Goal: Information Seeking & Learning: Learn about a topic

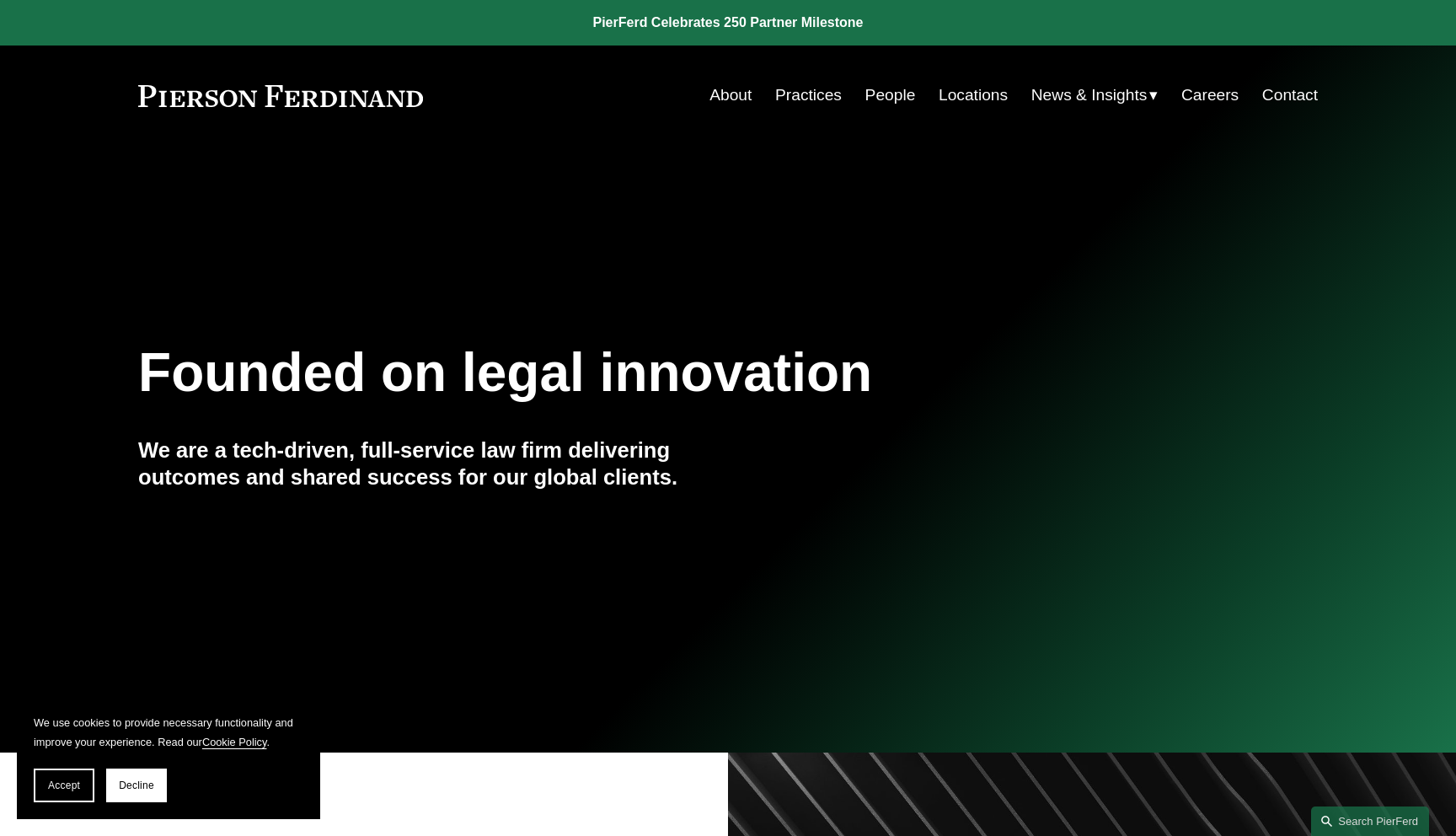
click at [67, 787] on span "Accept" at bounding box center [64, 785] width 32 height 12
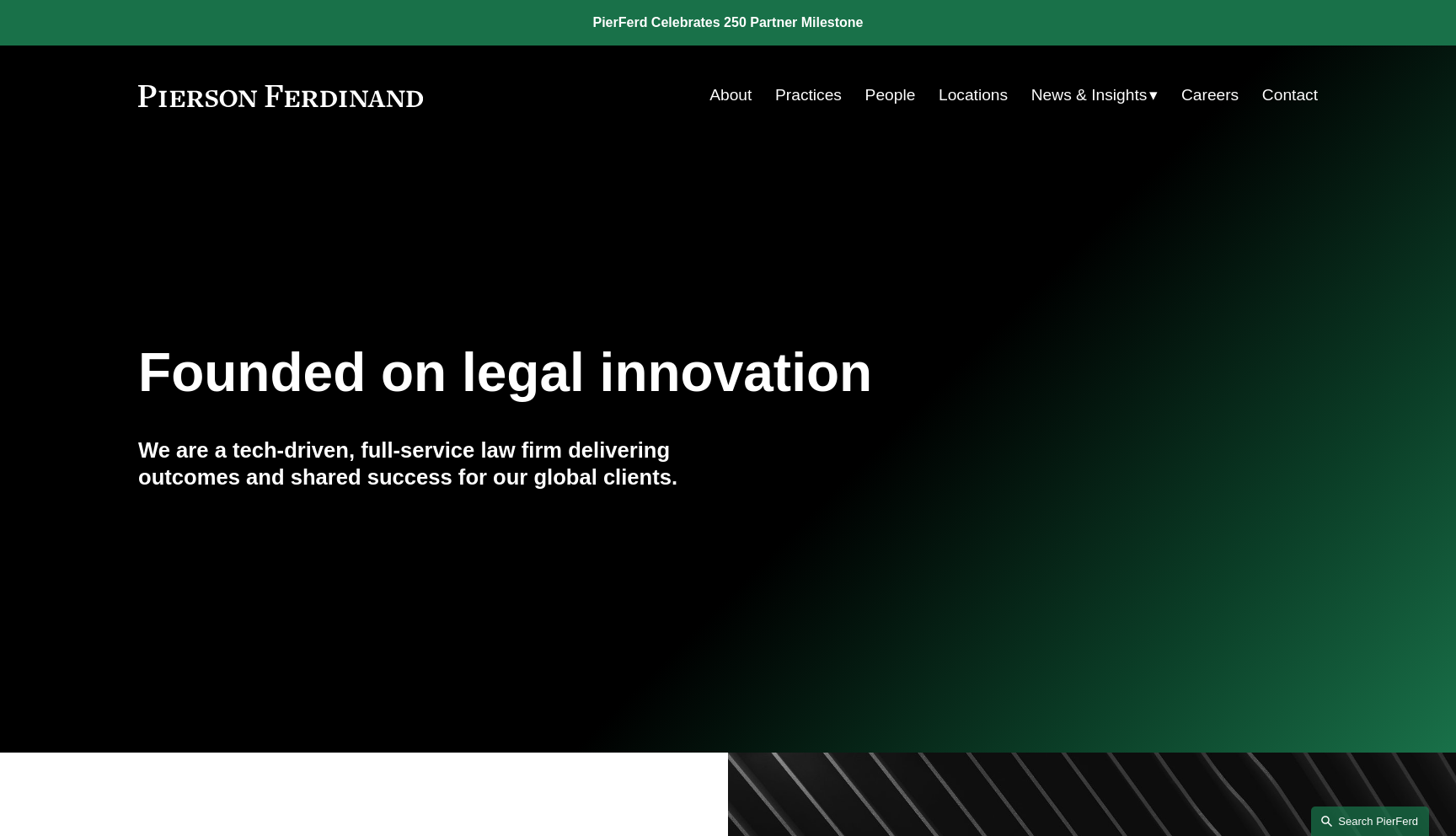
click at [1337, 806] on link "Search this site" at bounding box center [1370, 821] width 118 height 30
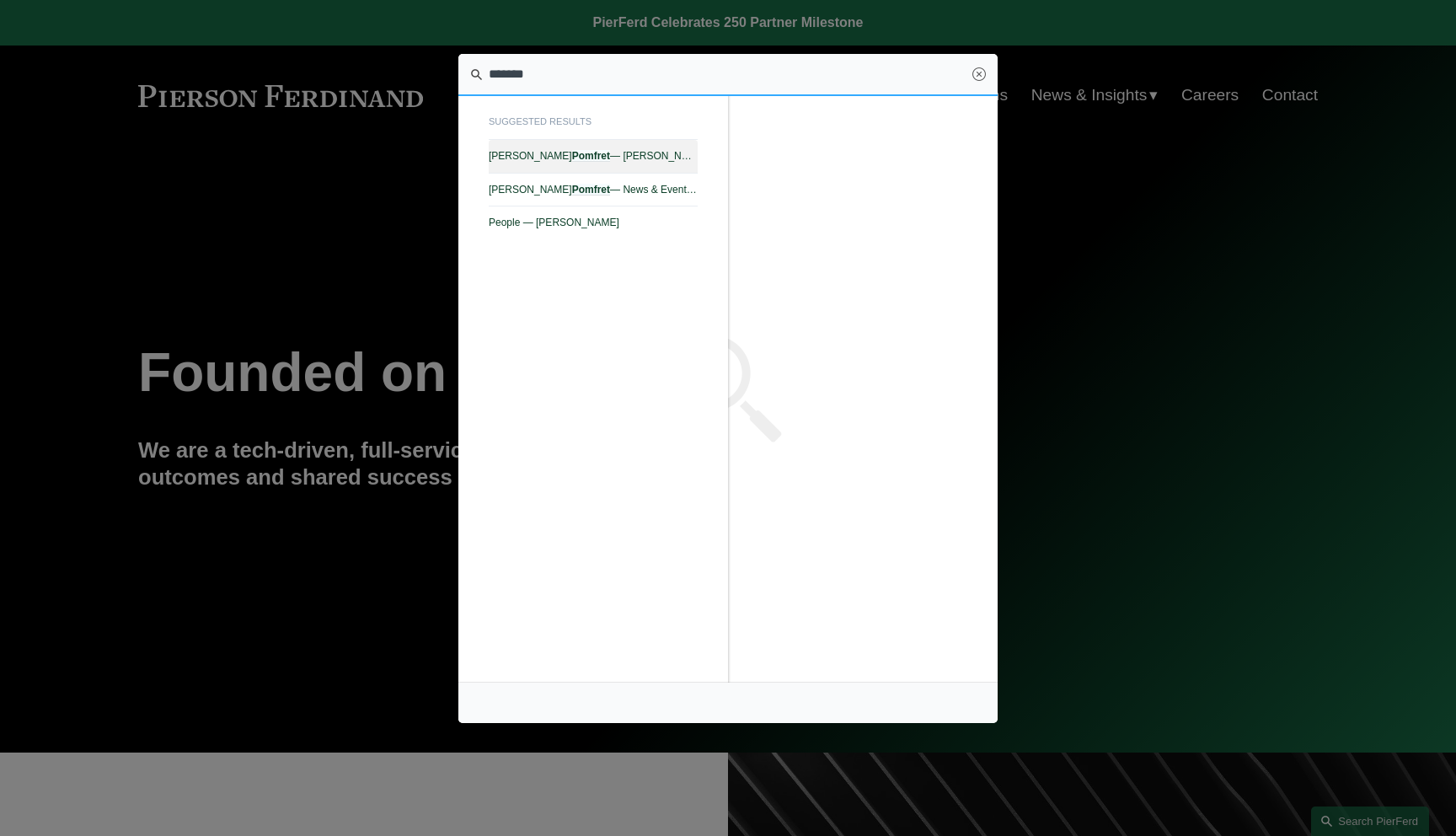
click at [662, 162] on span "Kevin D. Pomfret — Pierson Ferdinand LLP" at bounding box center [593, 156] width 209 height 12
type input "*******"
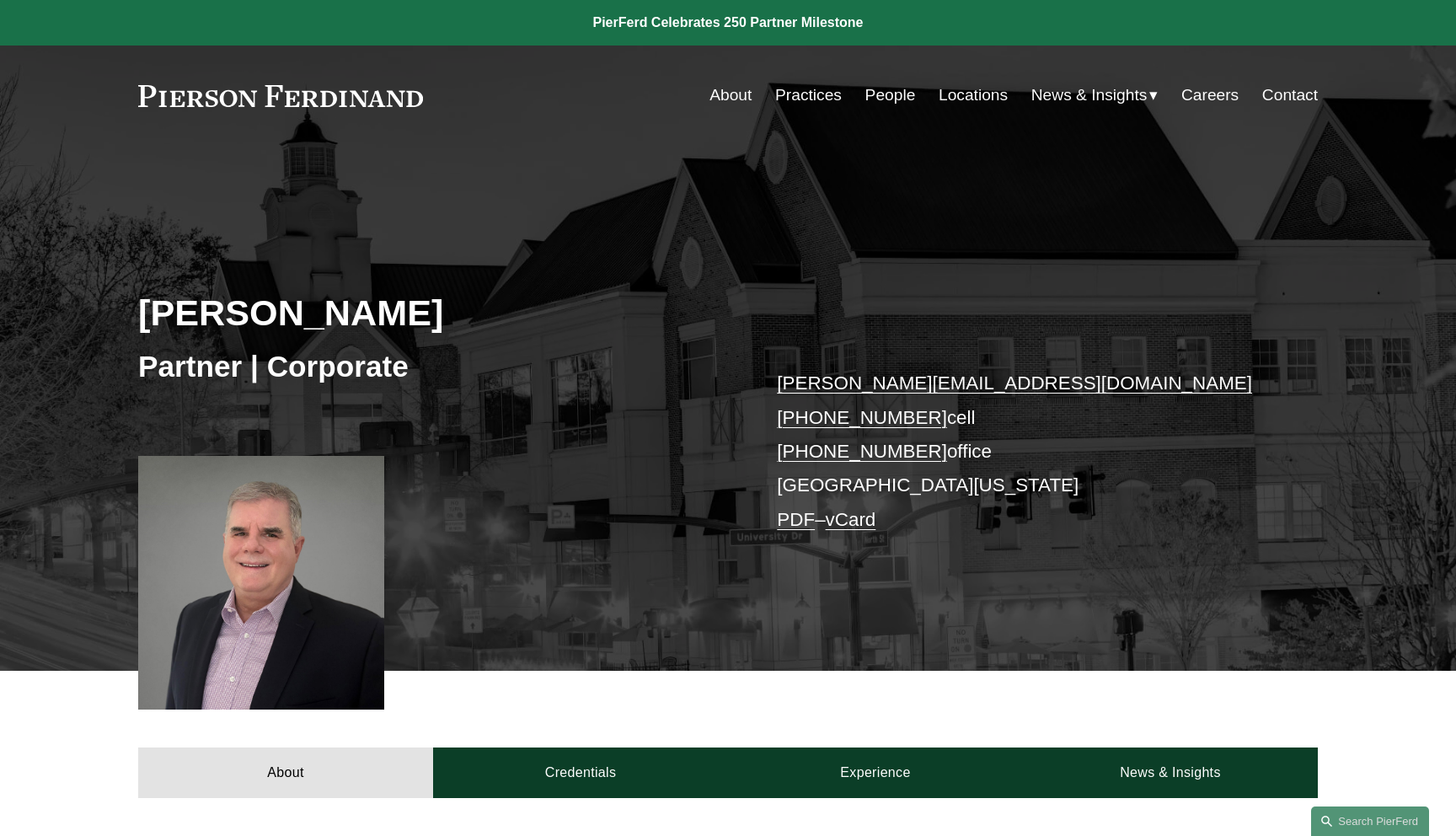
scroll to position [125, 0]
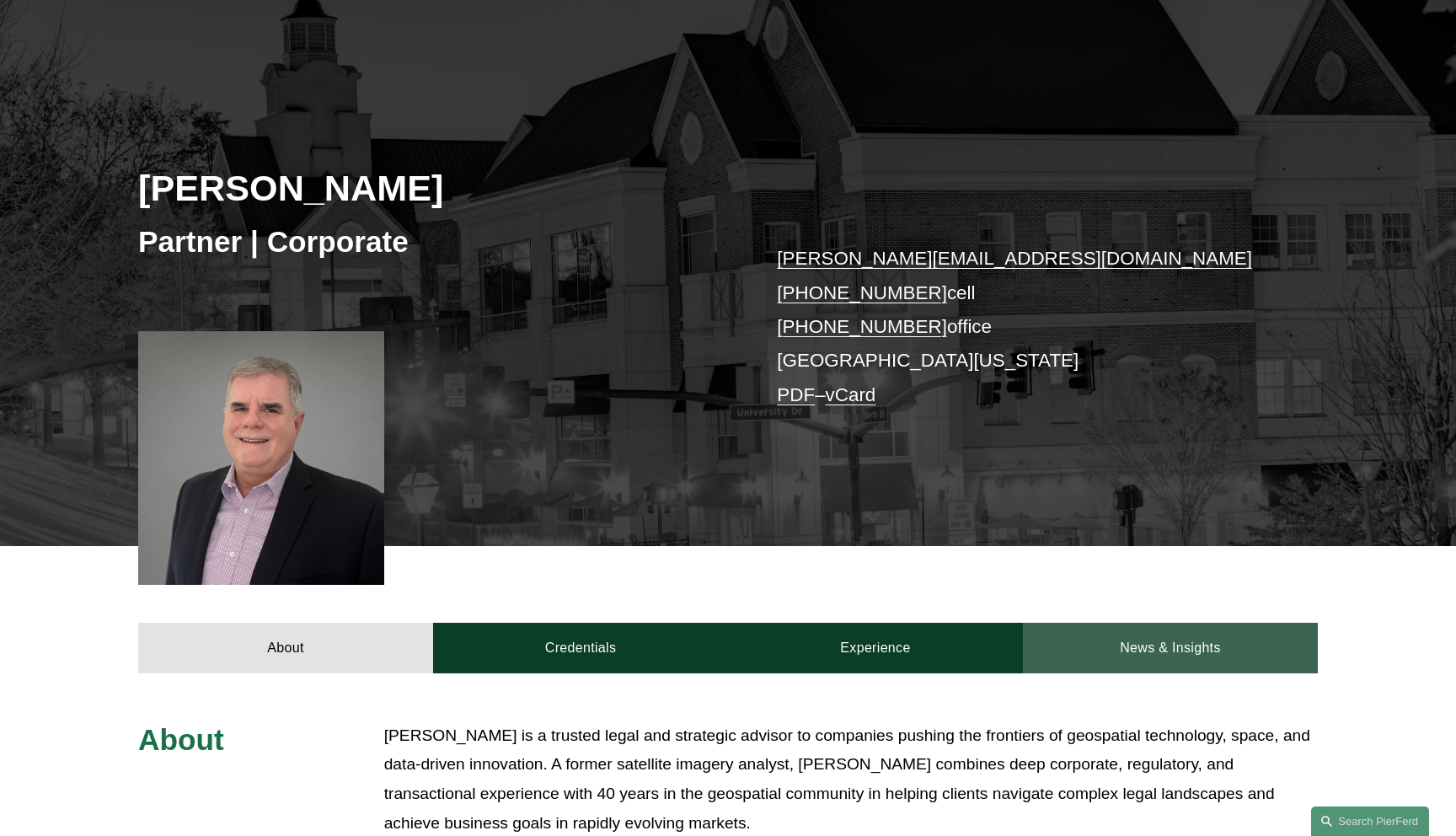
click at [1188, 639] on link "News & Insights" at bounding box center [1170, 649] width 295 height 51
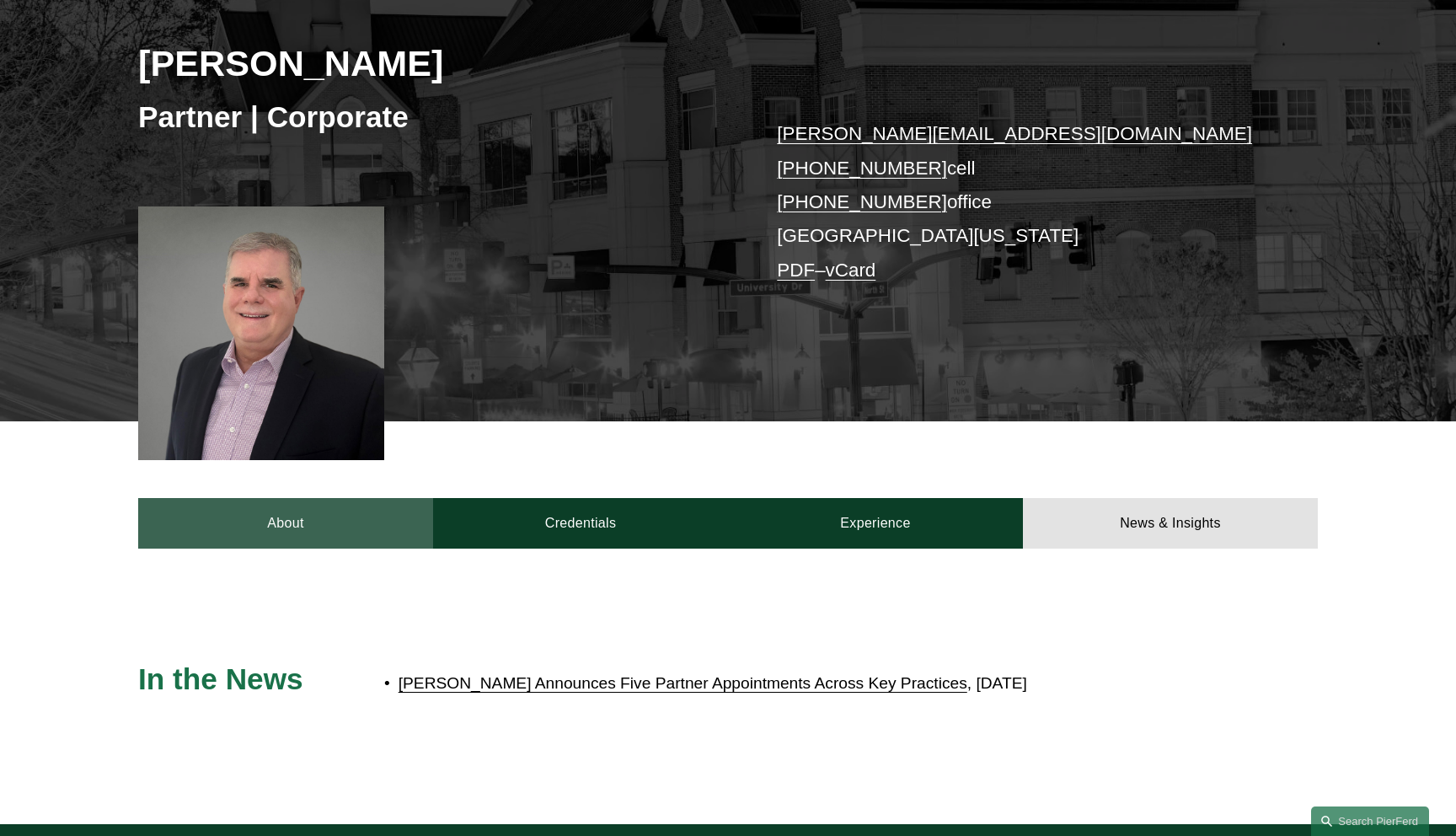
click at [313, 502] on link "About" at bounding box center [285, 524] width 295 height 51
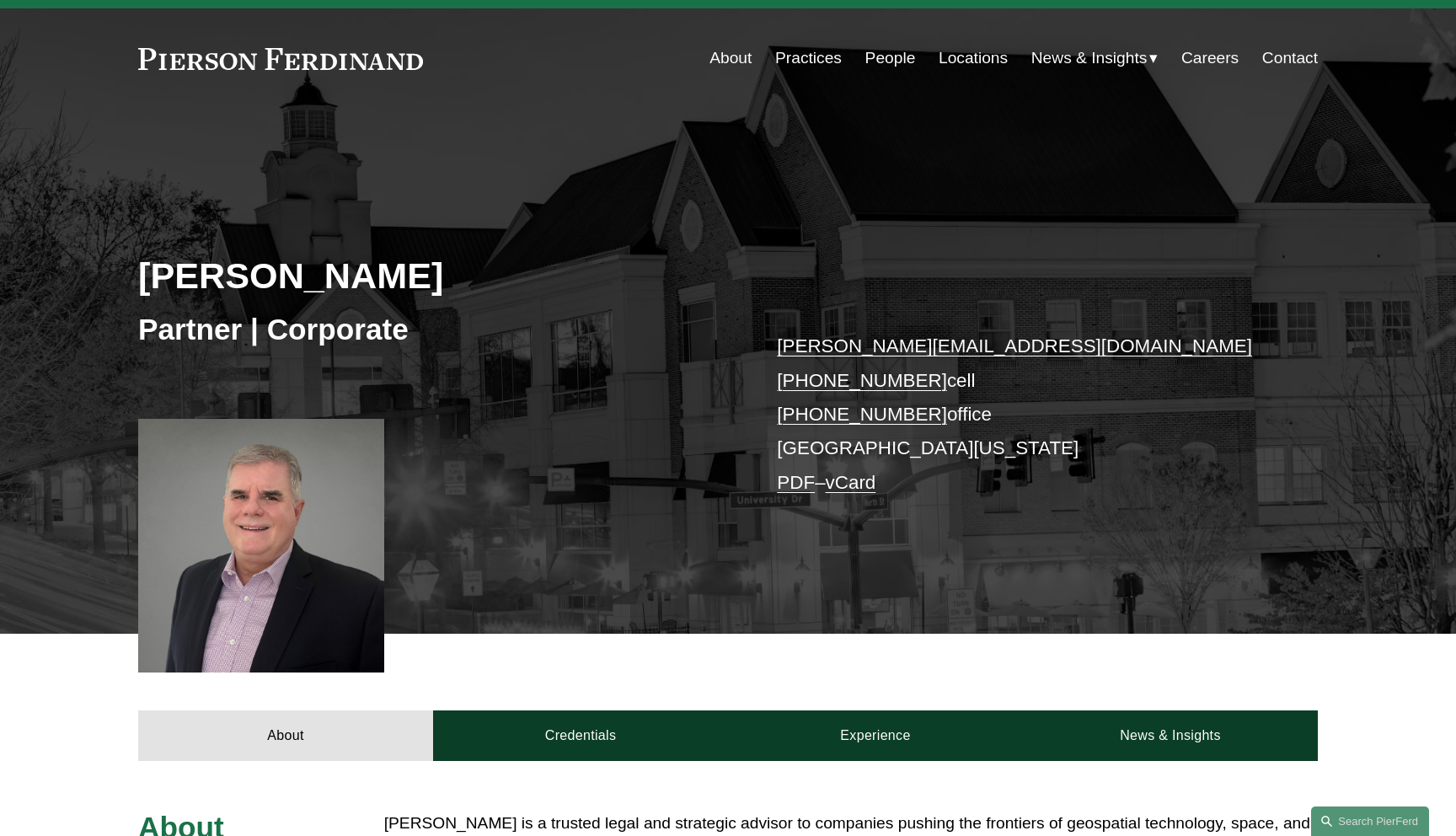
scroll to position [0, 0]
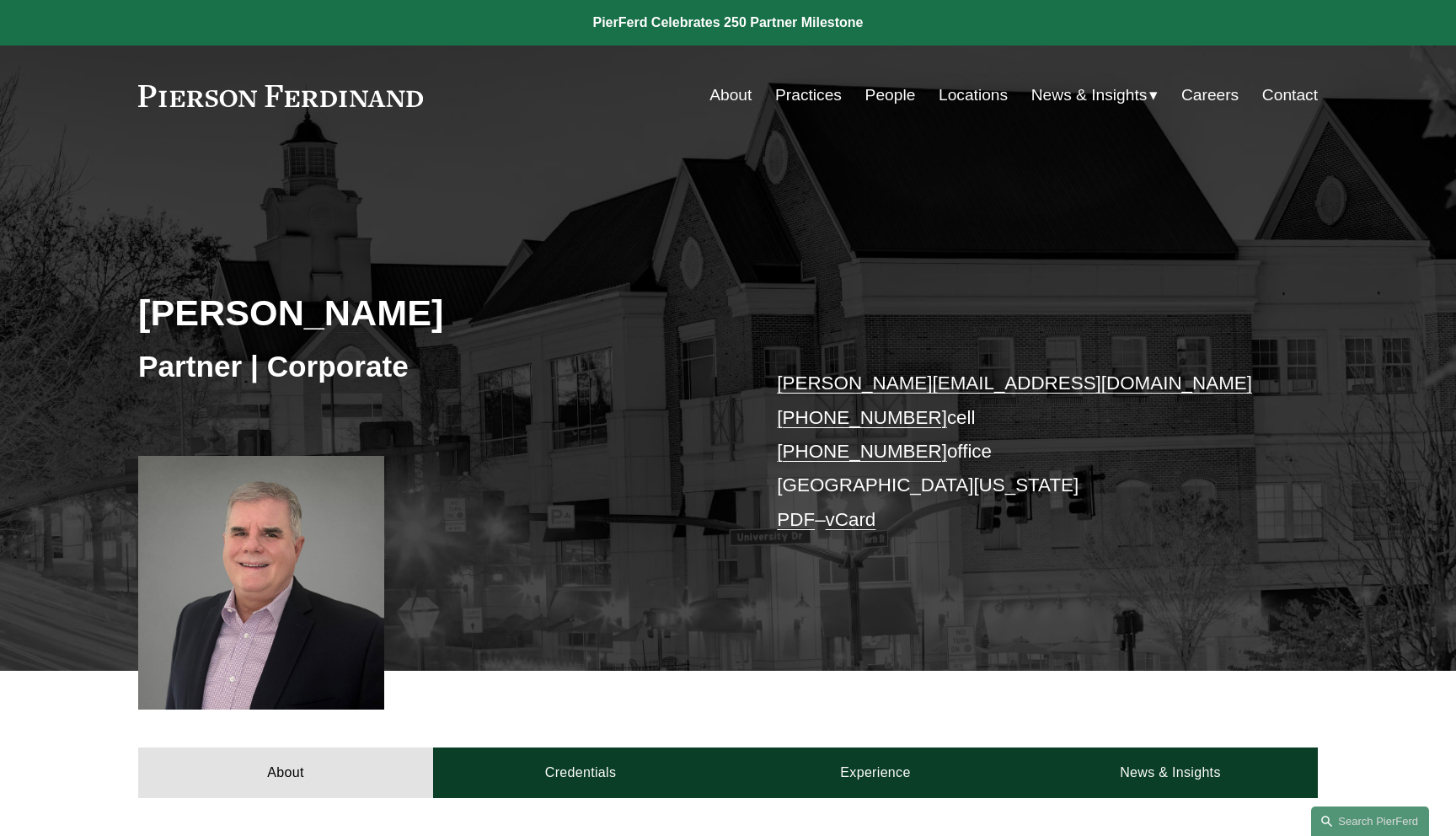
drag, startPoint x: 452, startPoint y: 316, endPoint x: 149, endPoint y: 316, distance: 303.0
click at [149, 316] on h2 "[PERSON_NAME]" at bounding box center [433, 312] width 590 height 44
copy h2 "[PERSON_NAME]"
click at [129, 297] on div "[PERSON_NAME] Partner | Corporate [PERSON_NAME][EMAIL_ADDRESS][DOMAIN_NAME] [PH…" at bounding box center [728, 431] width 1456 height 482
click at [1281, 312] on div "[PERSON_NAME] Partner | Corporate [PERSON_NAME][EMAIL_ADDRESS][DOMAIN_NAME] [PH…" at bounding box center [728, 431] width 1456 height 482
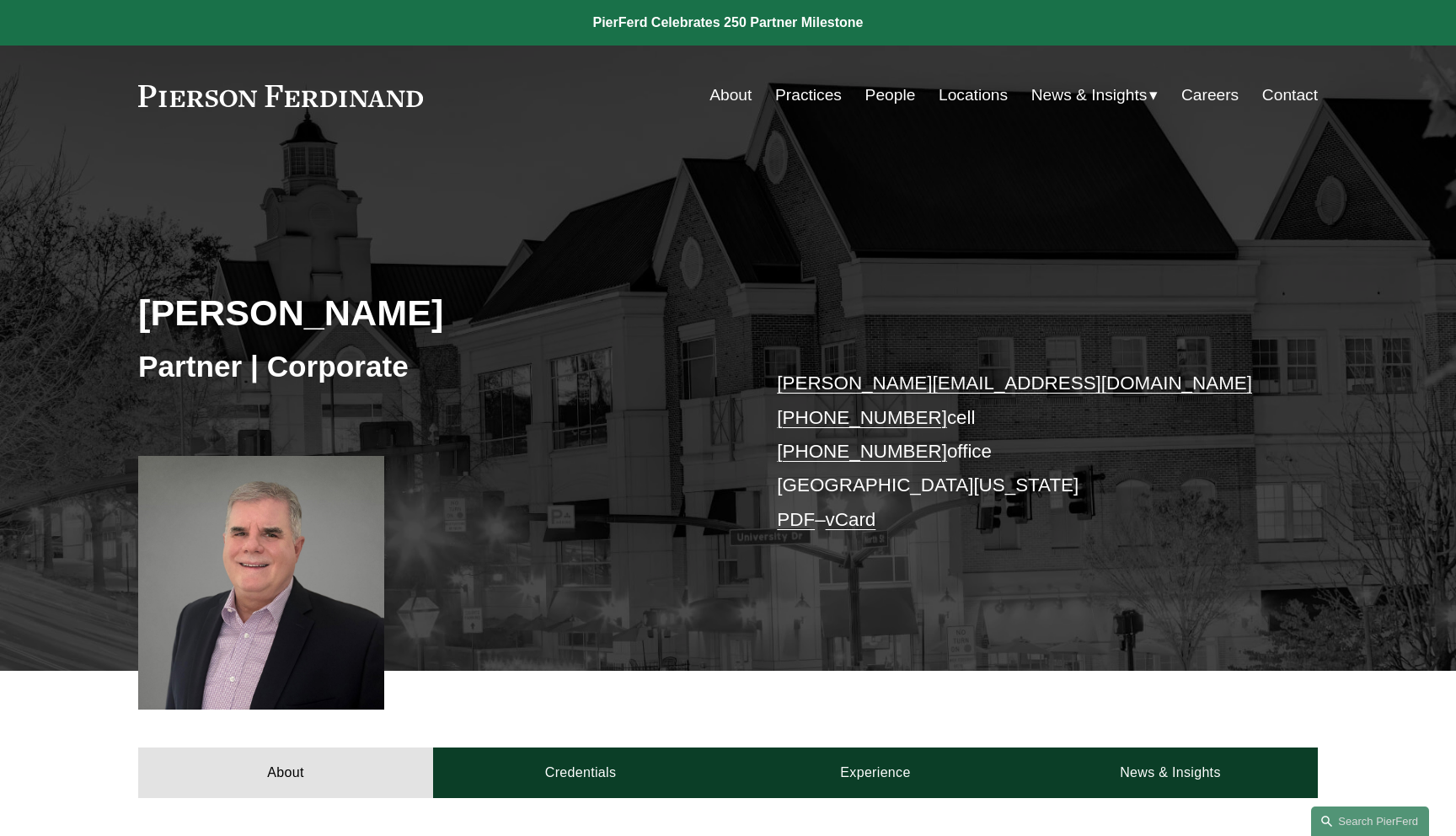
click at [0, 0] on span "News" at bounding box center [0, 0] width 0 height 0
drag, startPoint x: 445, startPoint y: 318, endPoint x: 84, endPoint y: 318, distance: 361.0
click at [84, 318] on div "[PERSON_NAME] Partner | Corporate [PERSON_NAME][EMAIL_ADDRESS][DOMAIN_NAME] [PH…" at bounding box center [728, 431] width 1456 height 482
copy h2 "[PERSON_NAME]"
click at [67, 318] on div "[PERSON_NAME] Partner | Corporate [PERSON_NAME][EMAIL_ADDRESS][DOMAIN_NAME] [PH…" at bounding box center [728, 431] width 1456 height 482
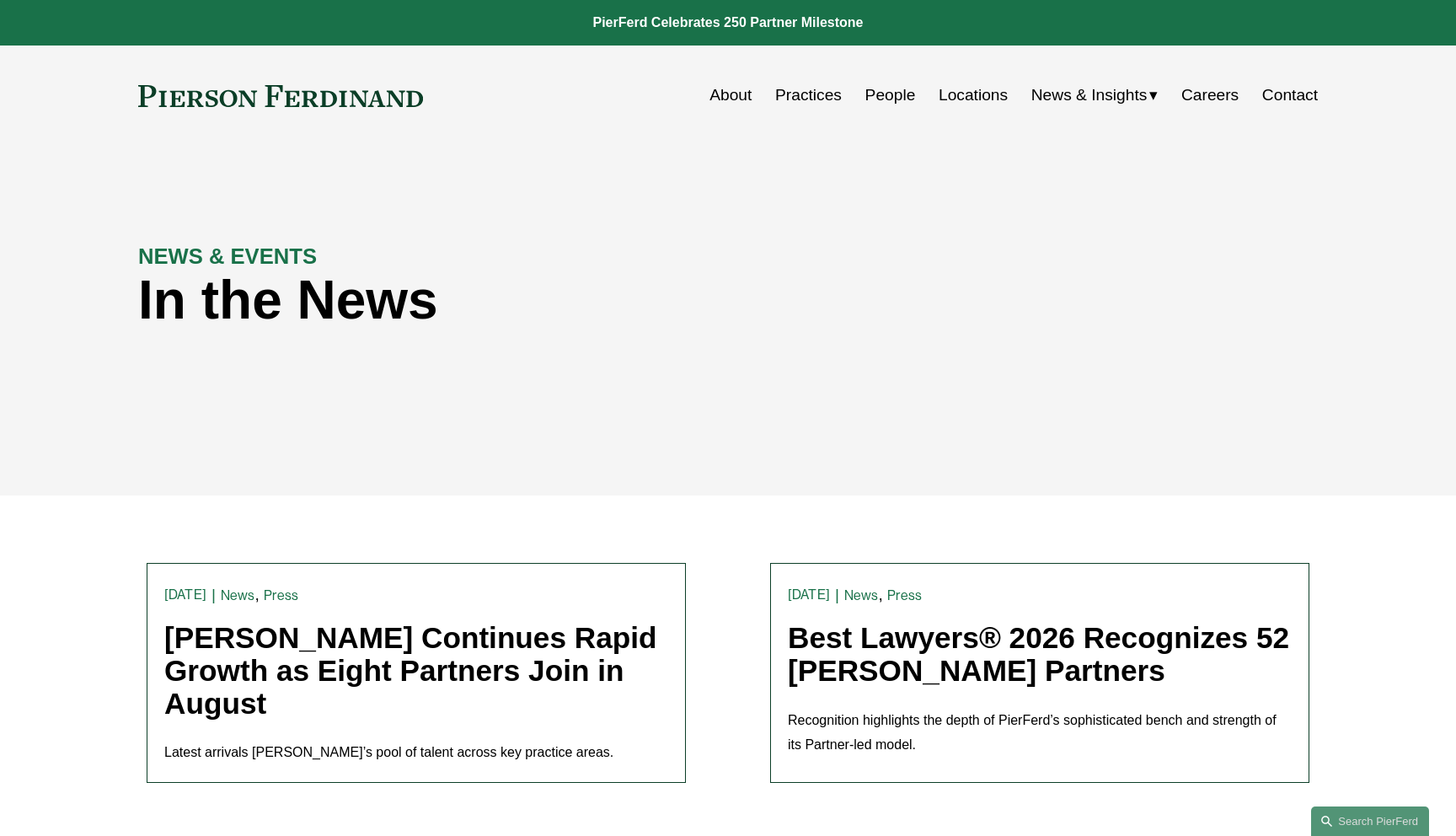
click at [357, 661] on link "[PERSON_NAME] Continues Rapid Growth as Eight Partners Join in August" at bounding box center [411, 670] width 493 height 98
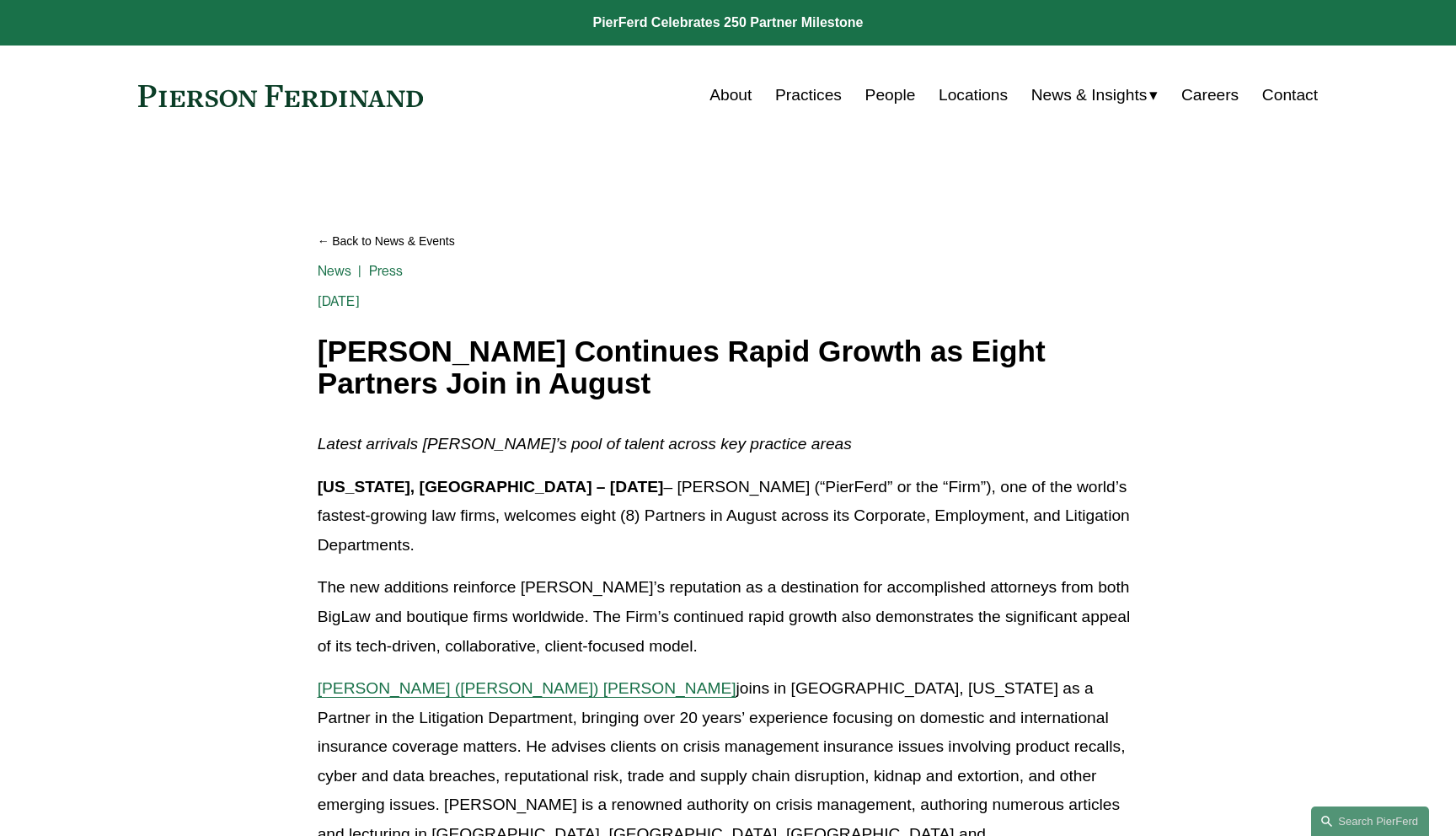
click at [0, 0] on span "Insights" at bounding box center [0, 0] width 0 height 0
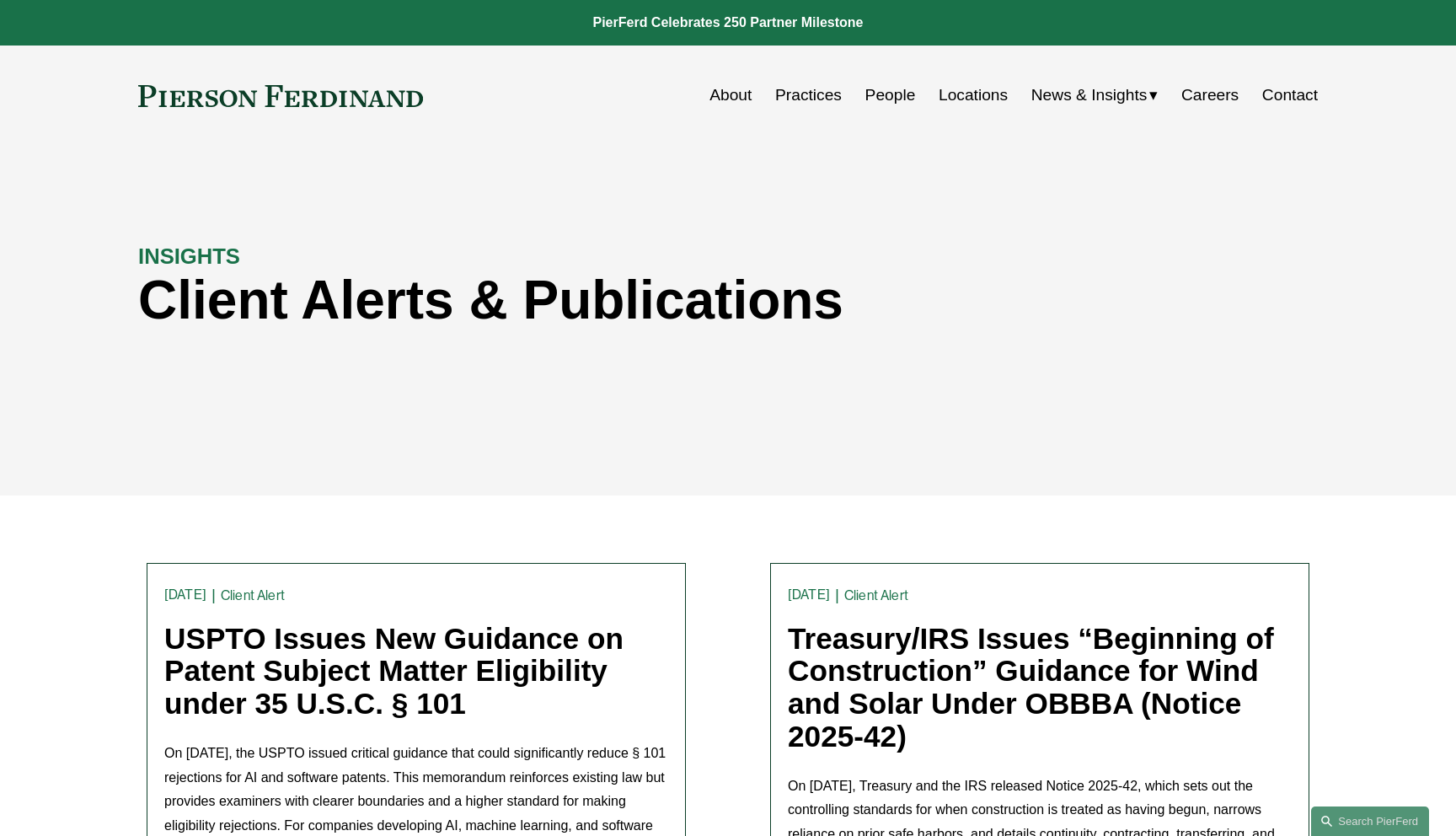
click at [424, 635] on link "USPTO Issues New Guidance on Patent Subject Matter Eligibility under 35 U.S.C. …" at bounding box center [394, 670] width 459 height 98
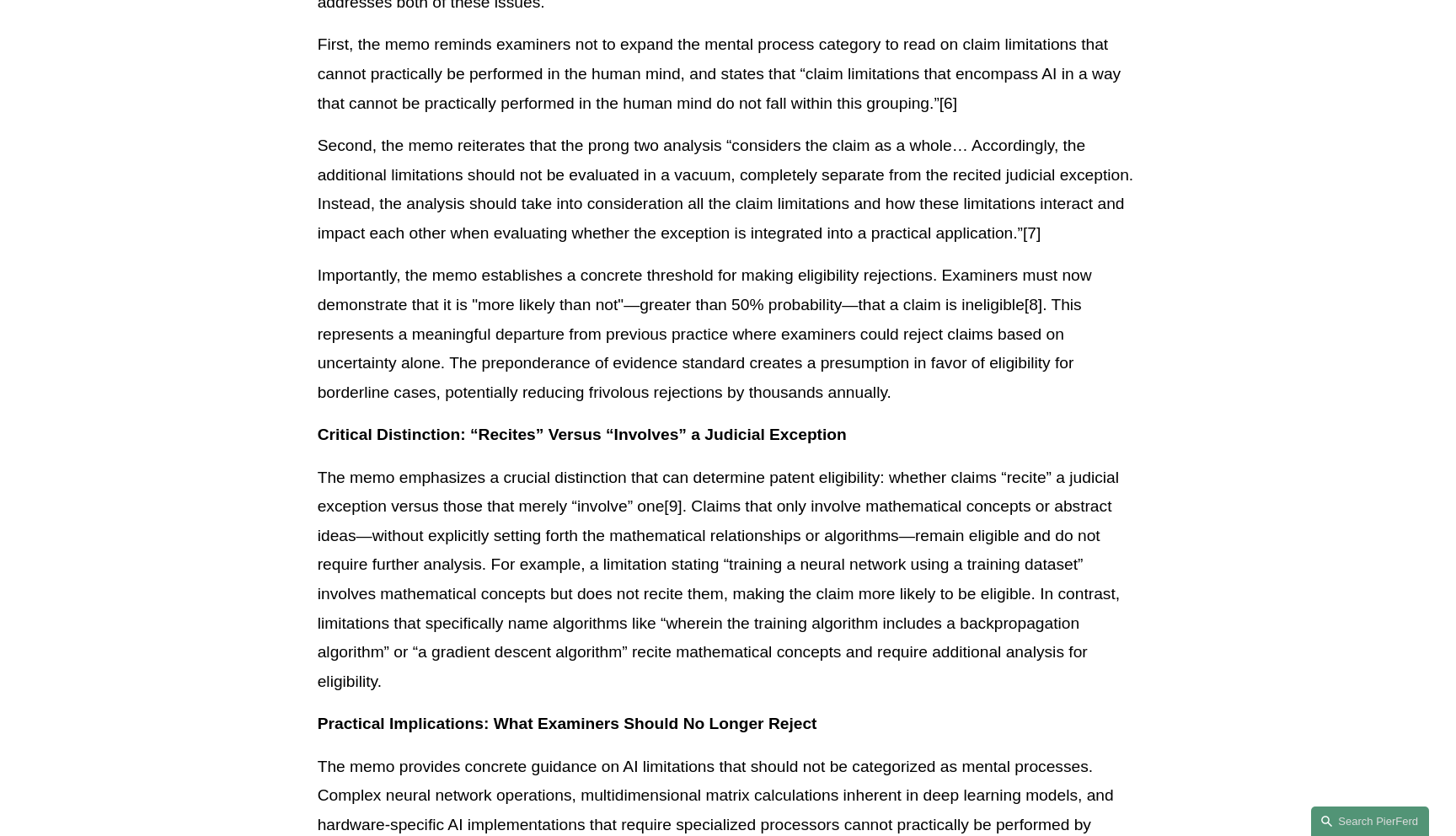
click at [145, 299] on article "Back to Insights USPTO Issues New Guidance on Patent Subject Matter Eligibility…" at bounding box center [728, 699] width 1456 height 3756
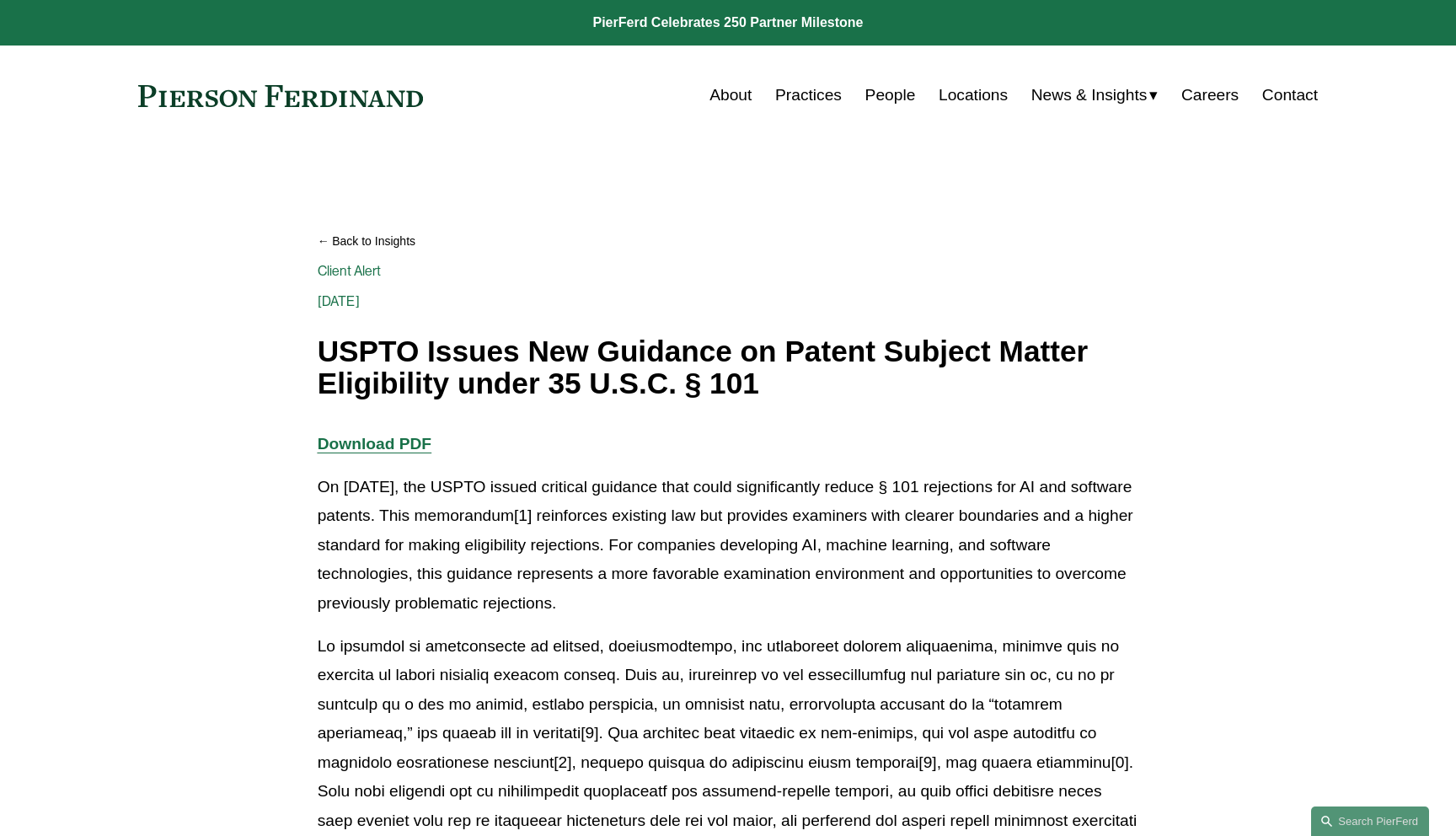
click at [394, 236] on link "Back to Insights" at bounding box center [728, 241] width 821 height 30
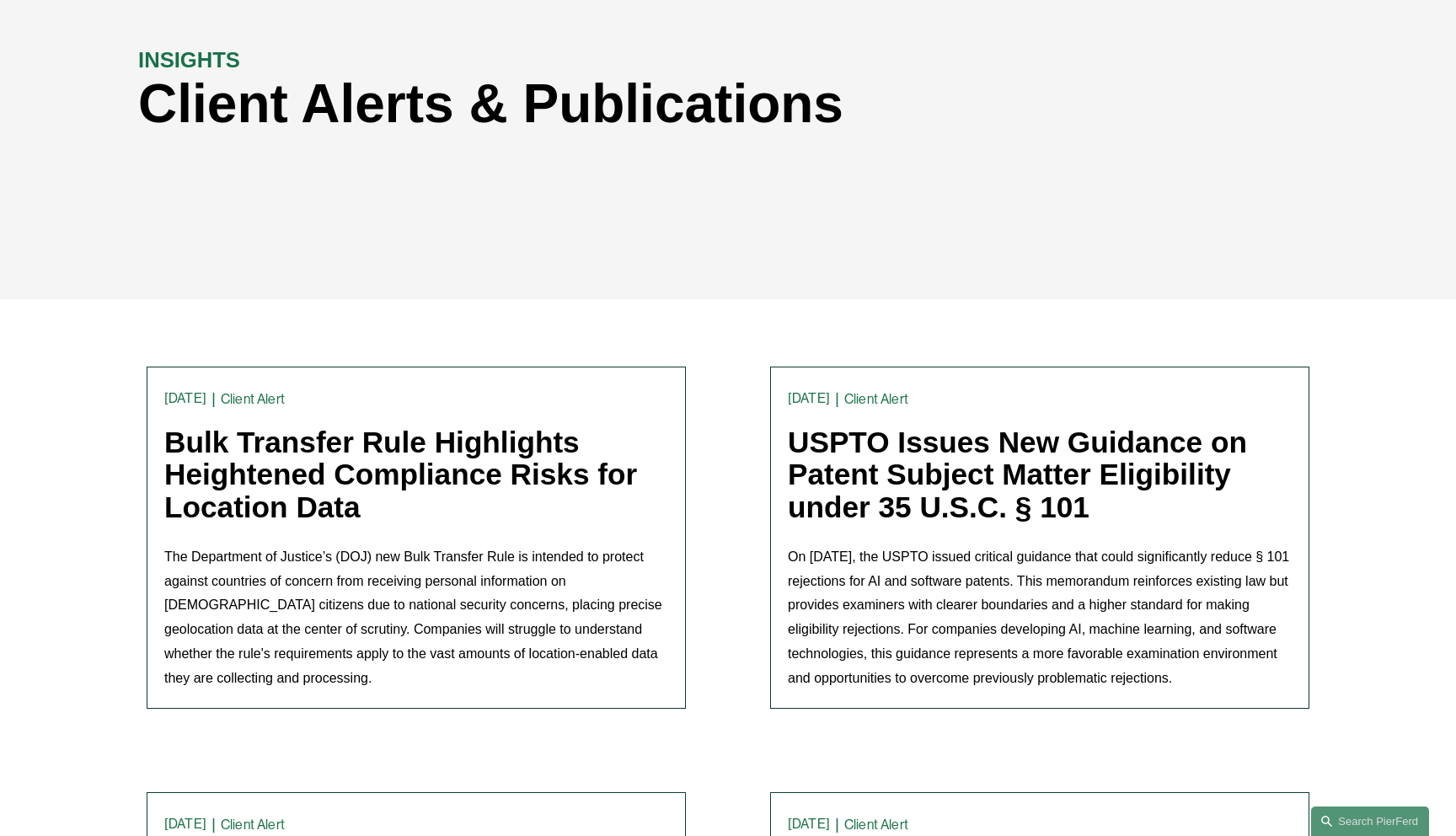
scroll to position [224, 0]
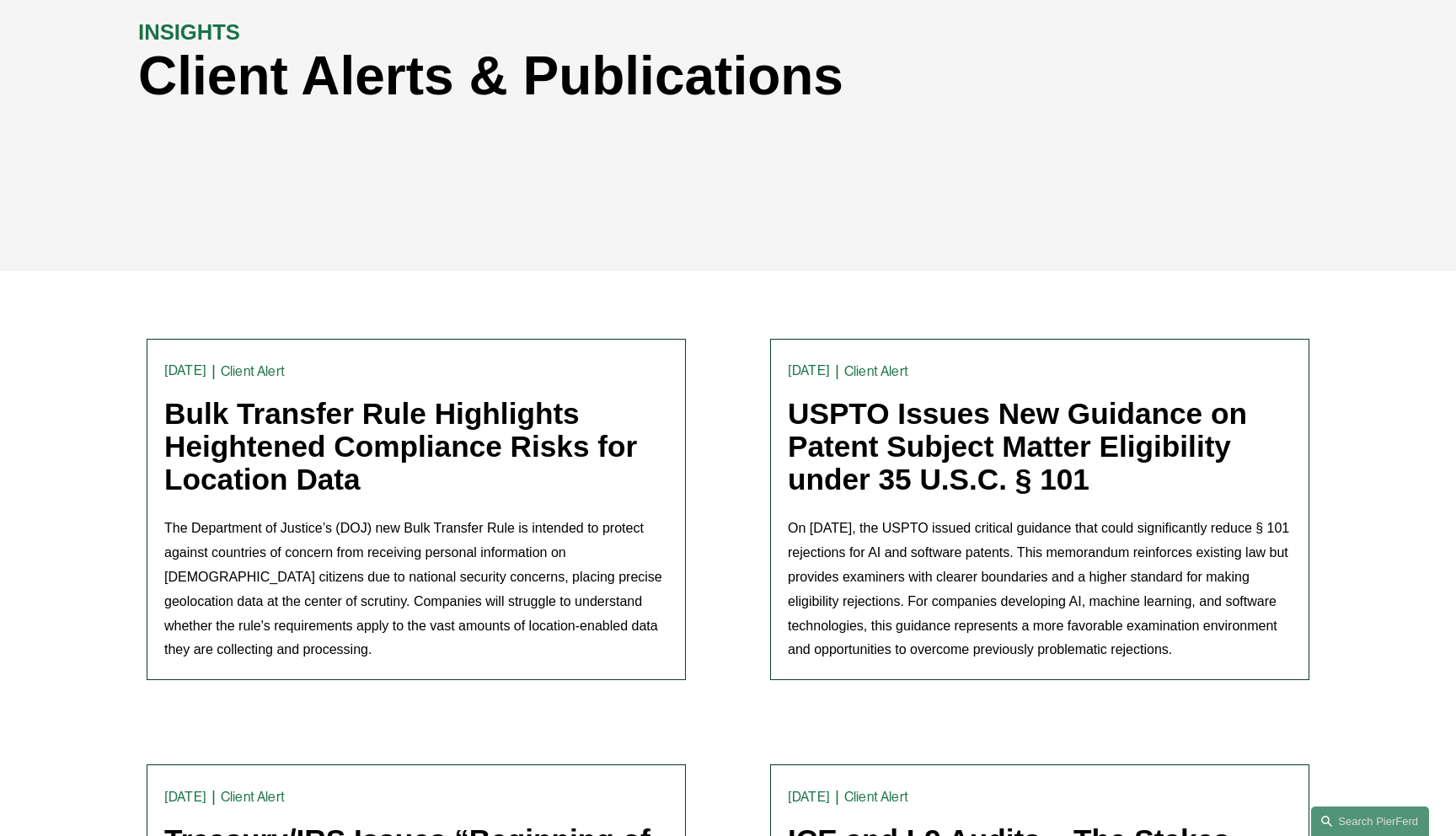
click at [403, 422] on link "Bulk Transfer Rule Highlights Heightened Compliance Risks for Location Data" at bounding box center [401, 446] width 473 height 98
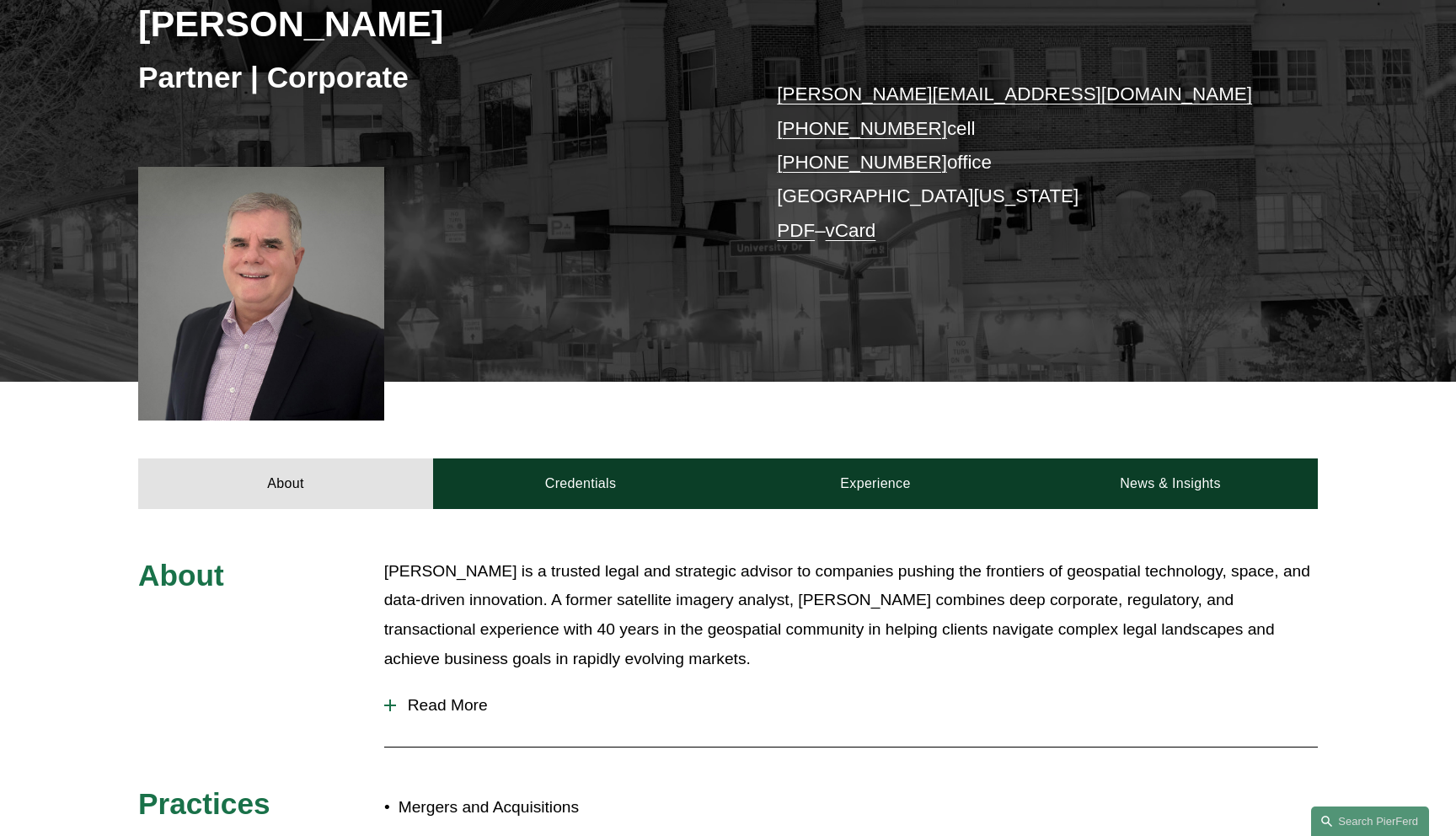
scroll to position [394, 0]
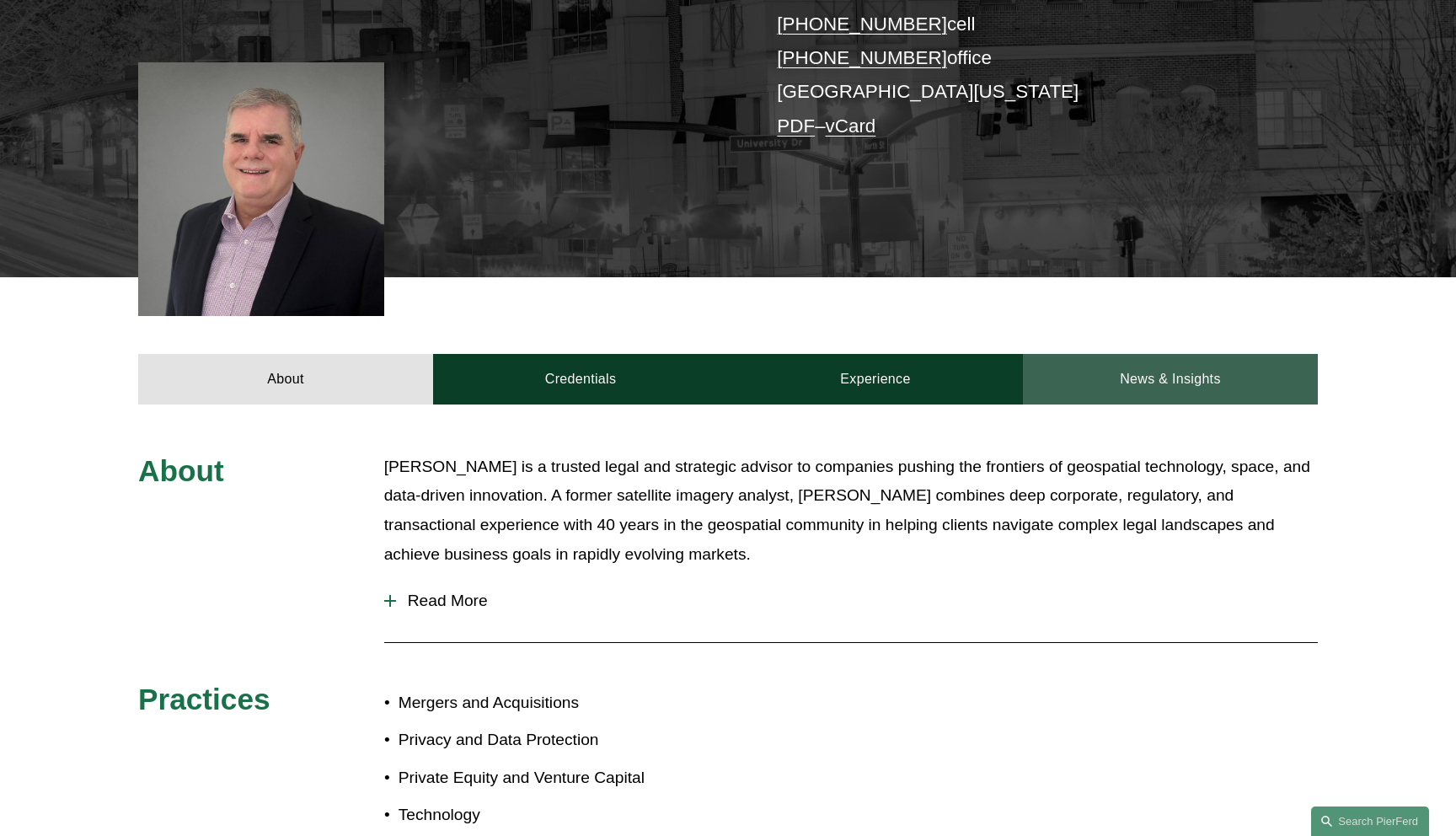
click at [1160, 389] on link "News & Insights" at bounding box center [1170, 379] width 295 height 51
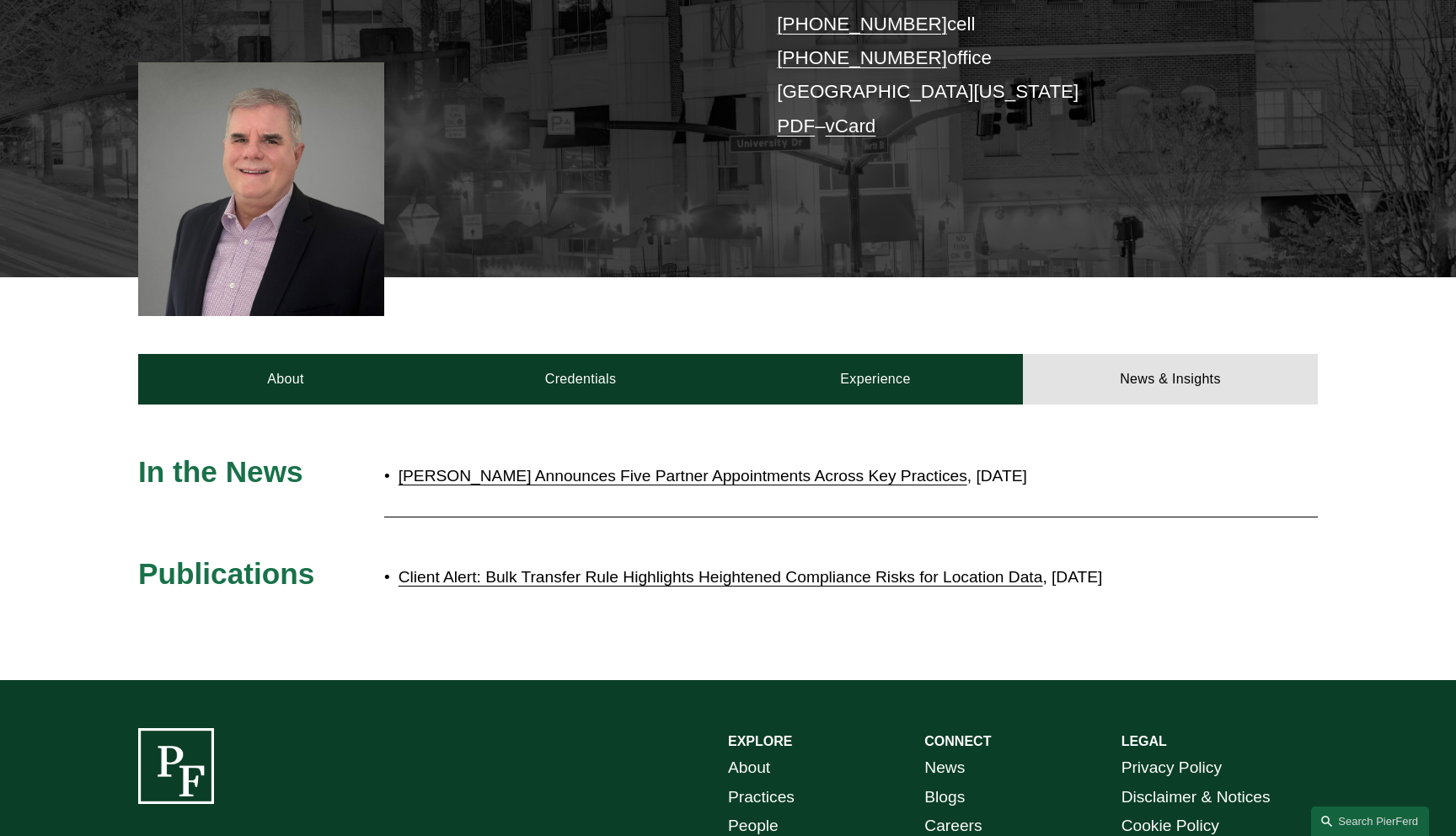
scroll to position [501, 0]
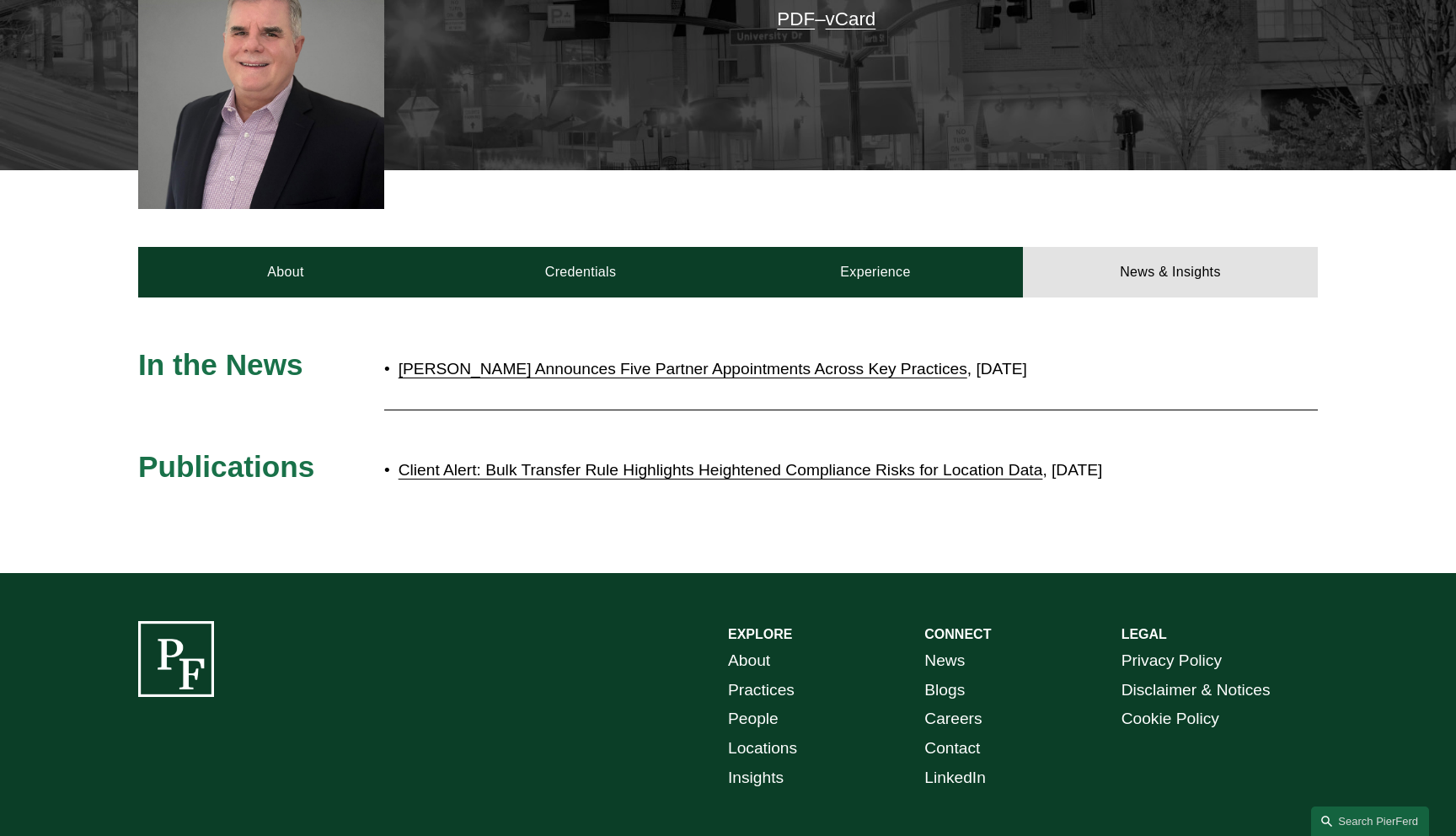
click at [758, 470] on link "Client Alert: Bulk Transfer Rule Highlights Heightened Compliance Risks for Loc…" at bounding box center [721, 470] width 645 height 18
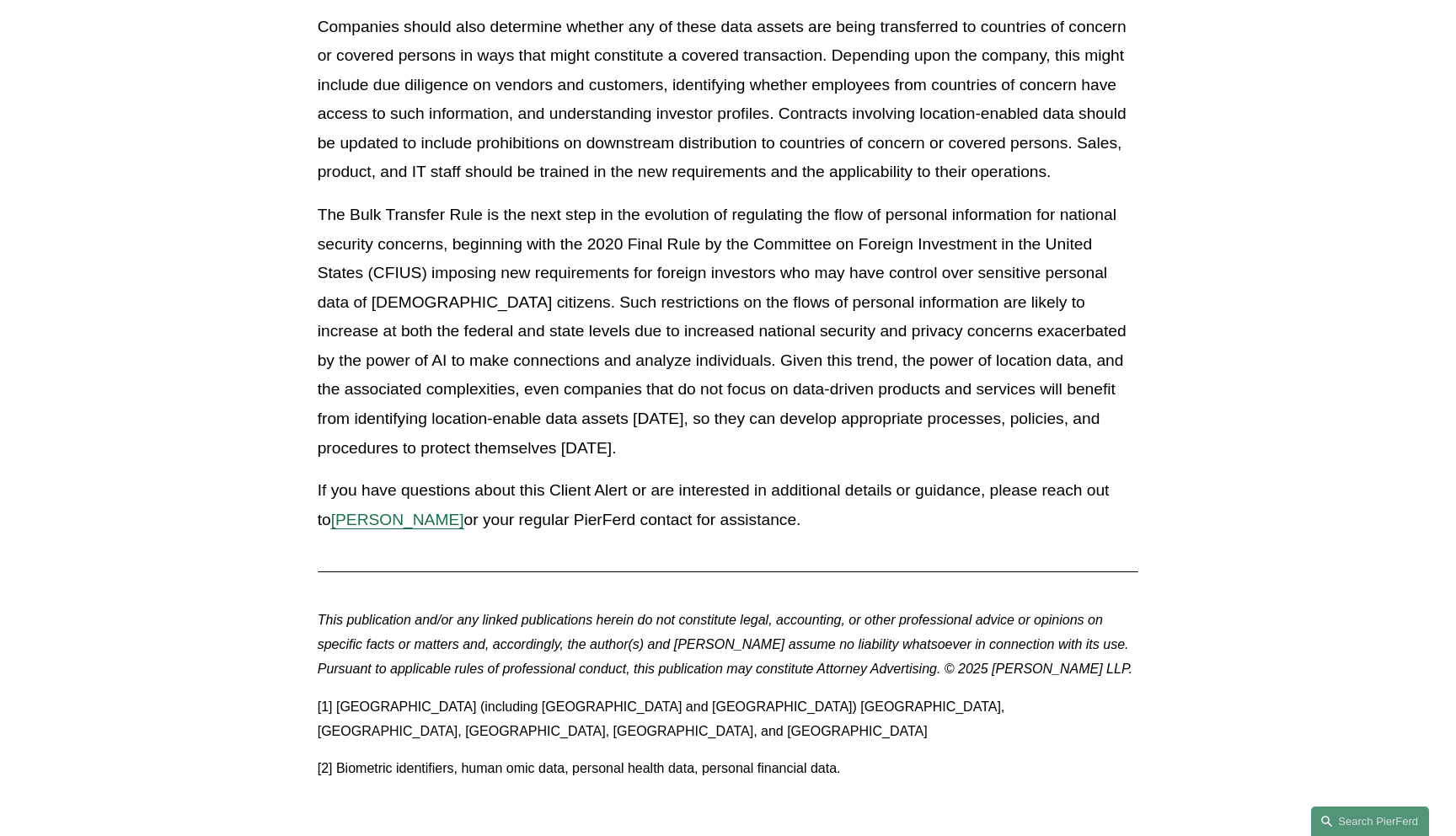
scroll to position [4398, 0]
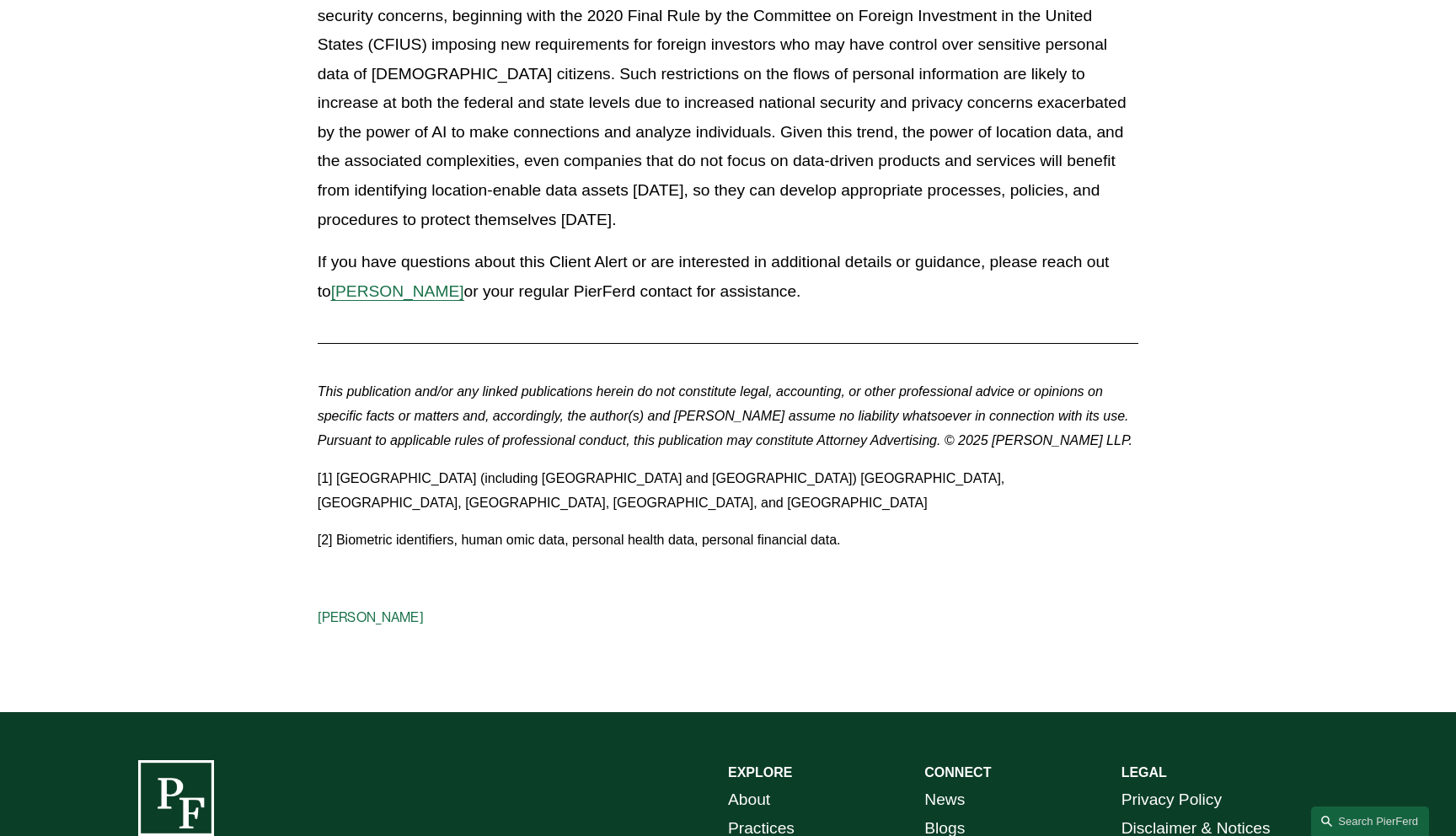
click at [417, 295] on span "[PERSON_NAME]" at bounding box center [398, 290] width 133 height 18
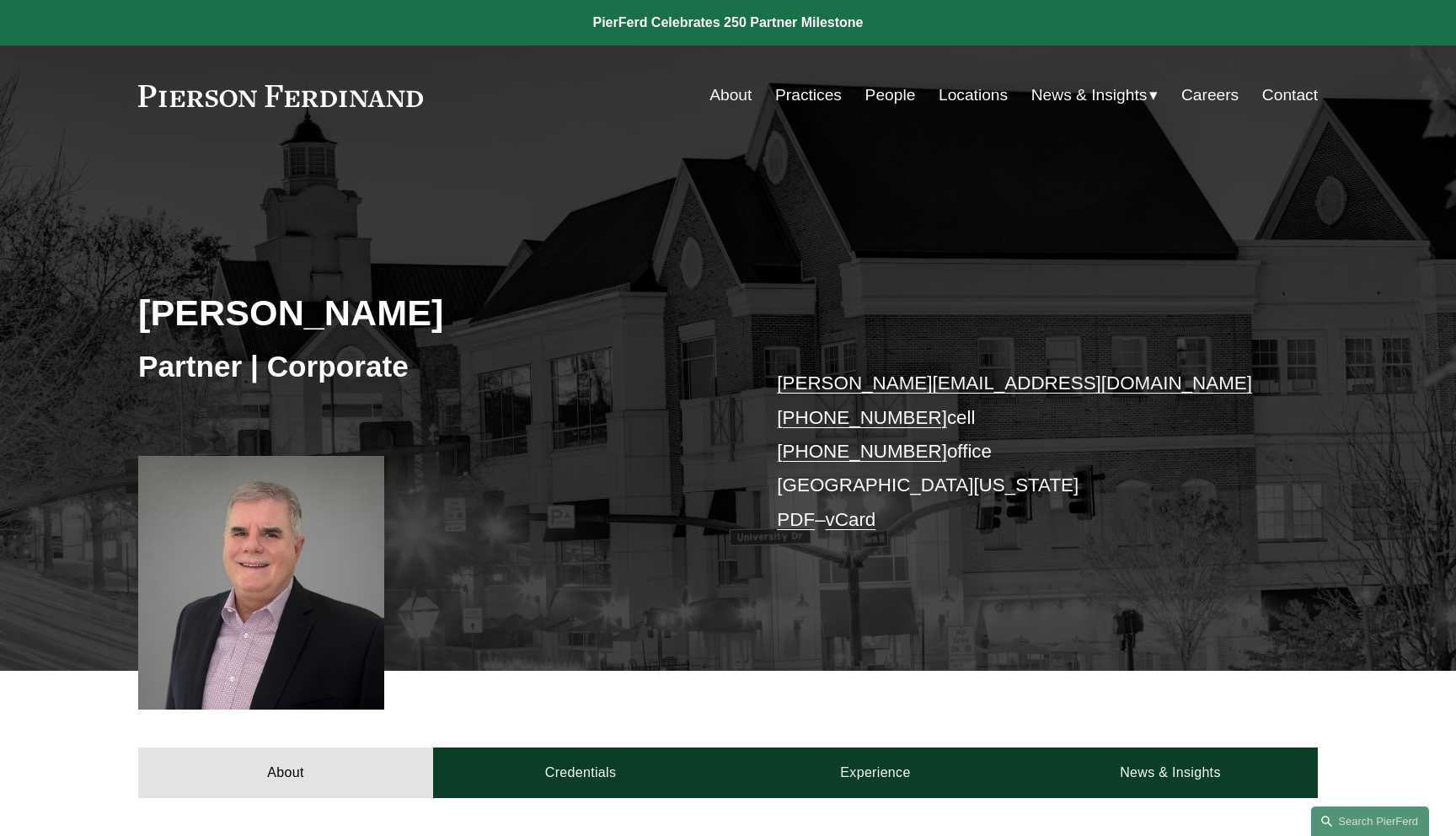
click at [133, 267] on div "[PERSON_NAME] Partner | Corporate [PERSON_NAME][EMAIL_ADDRESS][DOMAIN_NAME] [PH…" at bounding box center [728, 431] width 1456 height 482
